Goal: Task Accomplishment & Management: Manage account settings

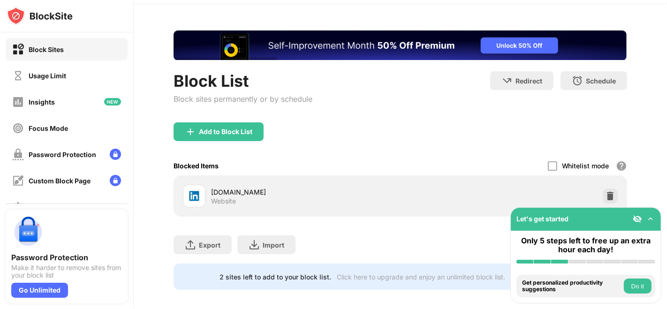
scroll to position [42, 0]
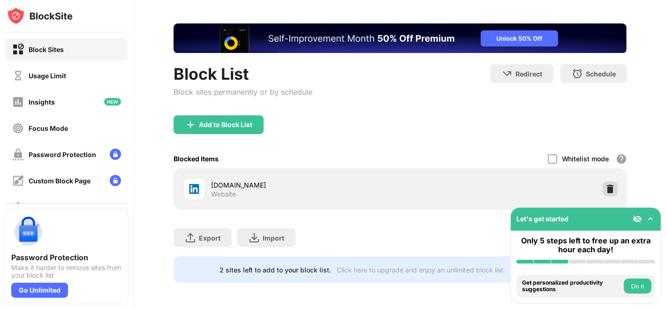
click at [605, 184] on img at bounding box center [609, 188] width 9 height 9
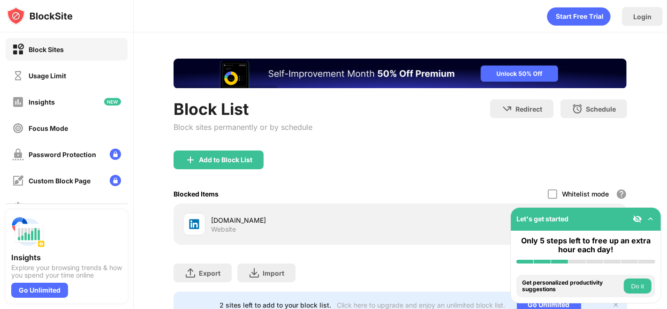
scroll to position [42, 0]
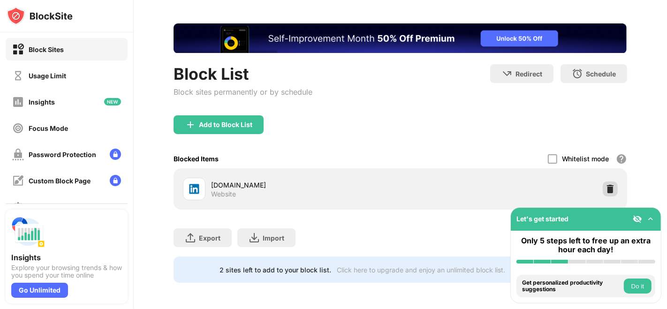
click at [603, 188] on div at bounding box center [610, 189] width 15 height 15
